Goal: Use online tool/utility: Use online tool/utility

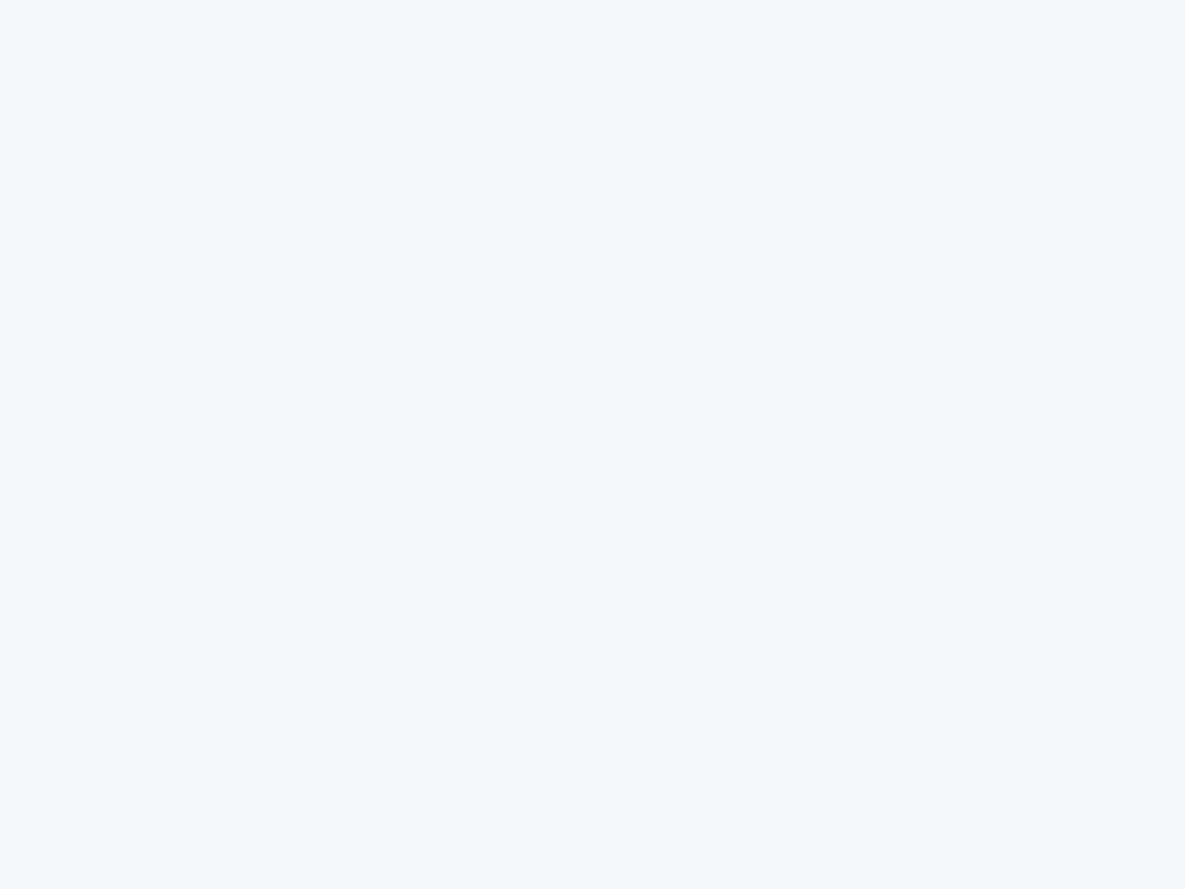
click at [592, 444] on div at bounding box center [592, 444] width 1185 height 889
